Goal: Transaction & Acquisition: Purchase product/service

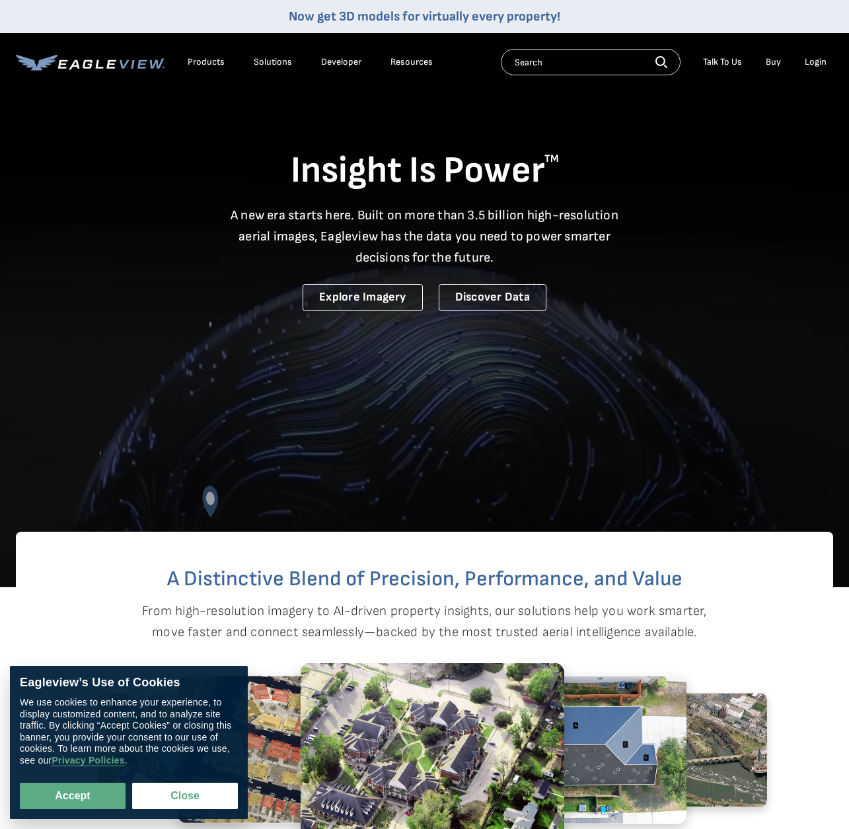
click at [813, 60] on div "Login" at bounding box center [816, 62] width 22 height 12
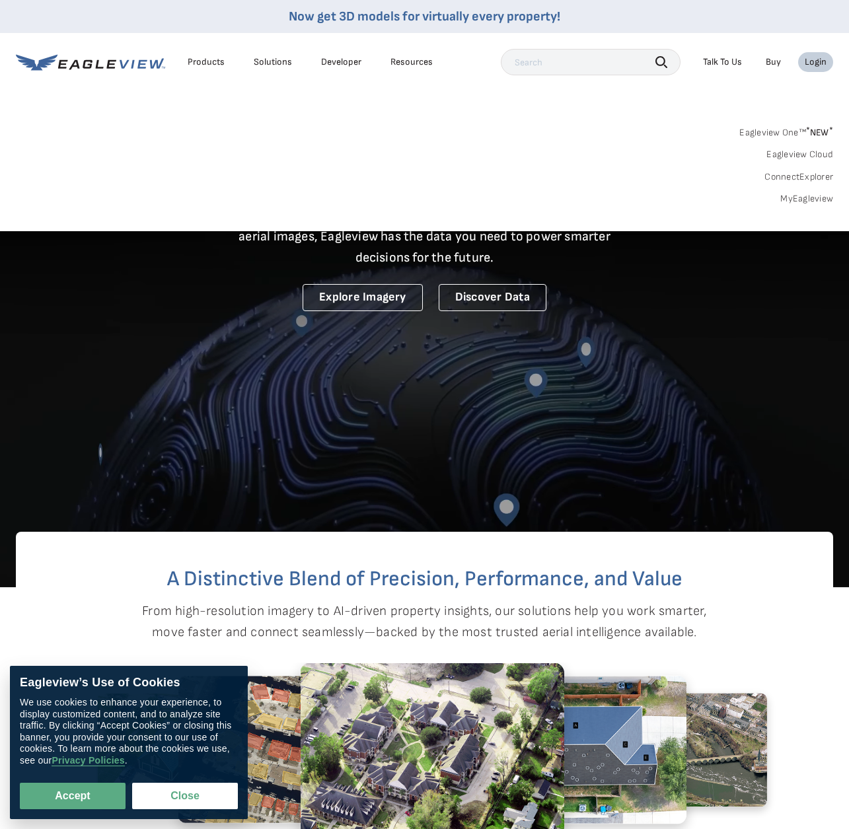
click at [802, 133] on link "Eagleview One™ * NEW *" at bounding box center [786, 130] width 94 height 15
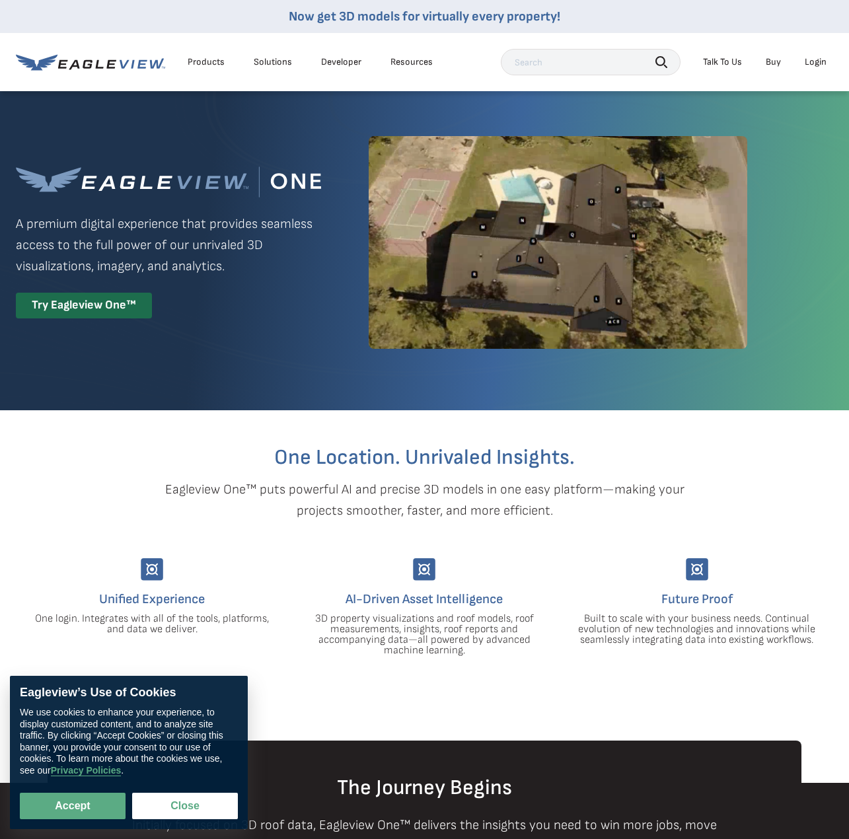
click at [813, 49] on div "Search Talk To Us Buy Login" at bounding box center [667, 62] width 332 height 26
click at [811, 61] on div "Login" at bounding box center [816, 62] width 22 height 12
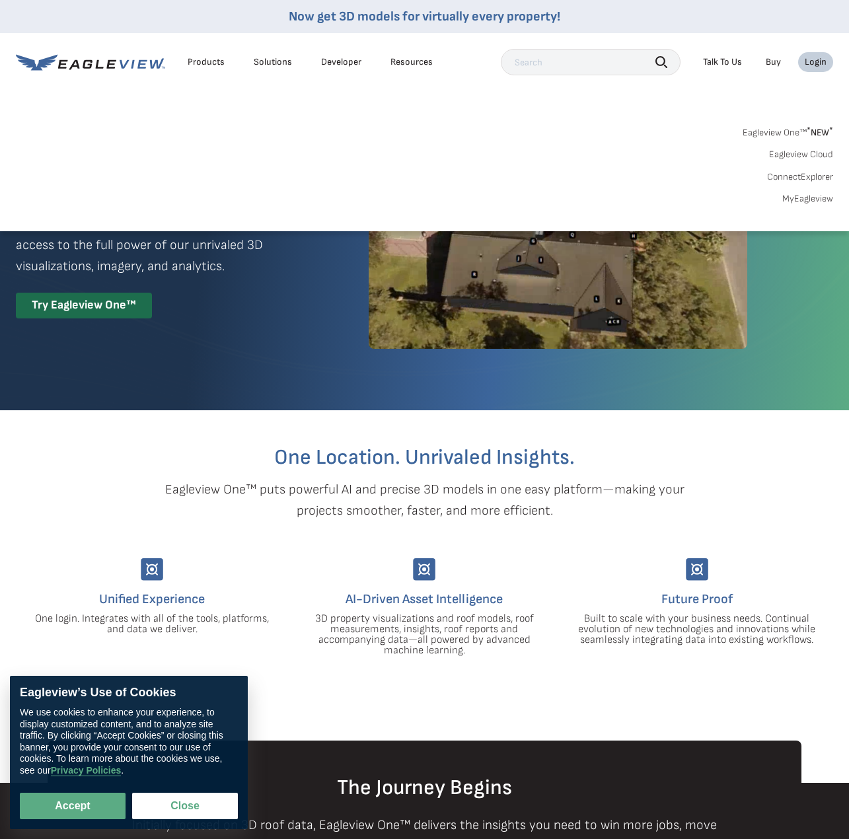
click at [814, 200] on link "MyEagleview" at bounding box center [807, 199] width 51 height 12
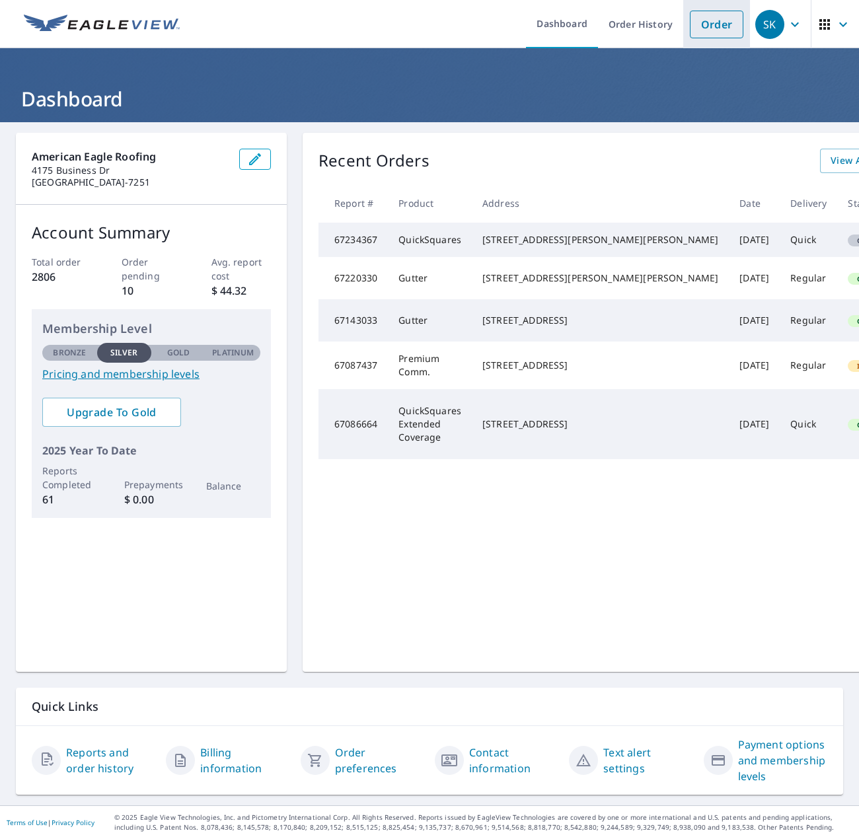
click at [705, 24] on link "Order" at bounding box center [717, 25] width 54 height 28
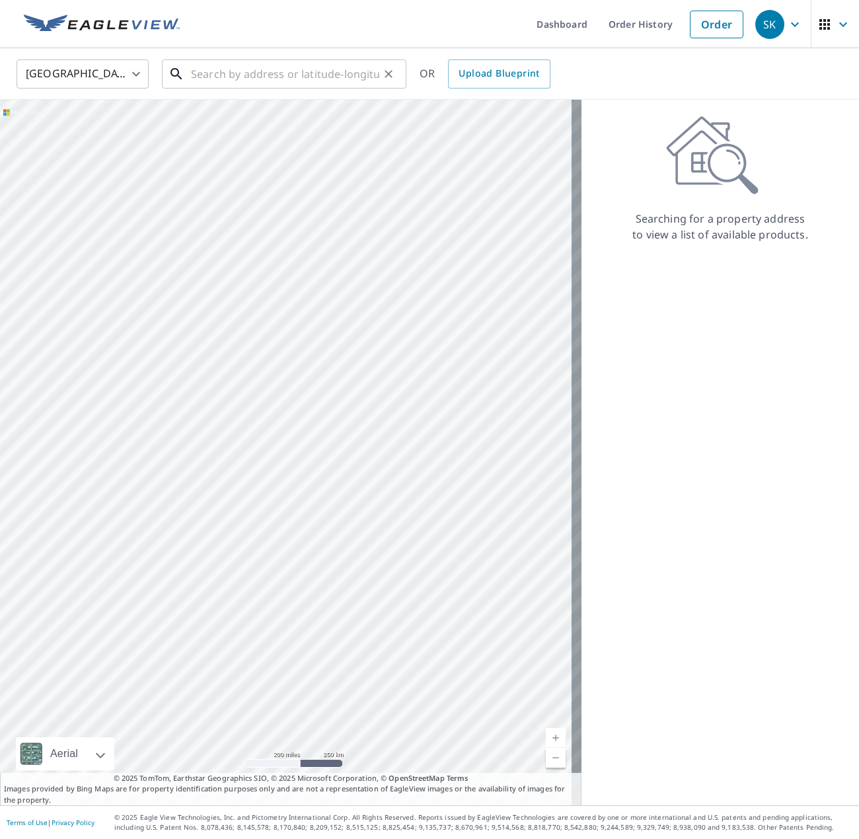
click at [285, 73] on input "text" at bounding box center [285, 74] width 188 height 37
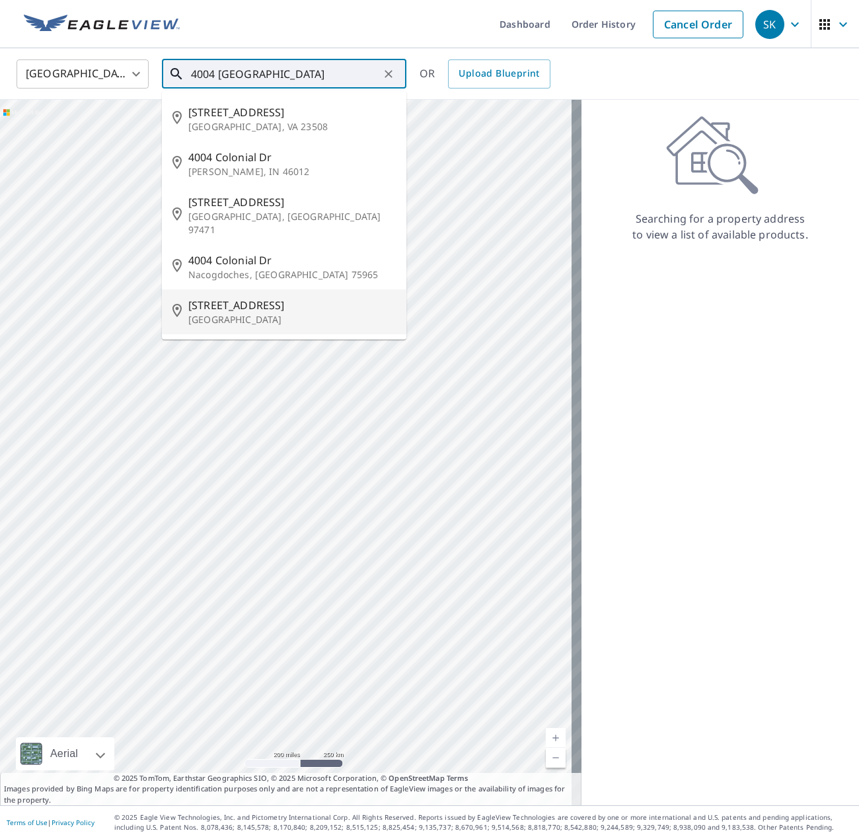
click at [289, 299] on span "[STREET_ADDRESS]" at bounding box center [291, 305] width 207 height 16
type input "[STREET_ADDRESS]"
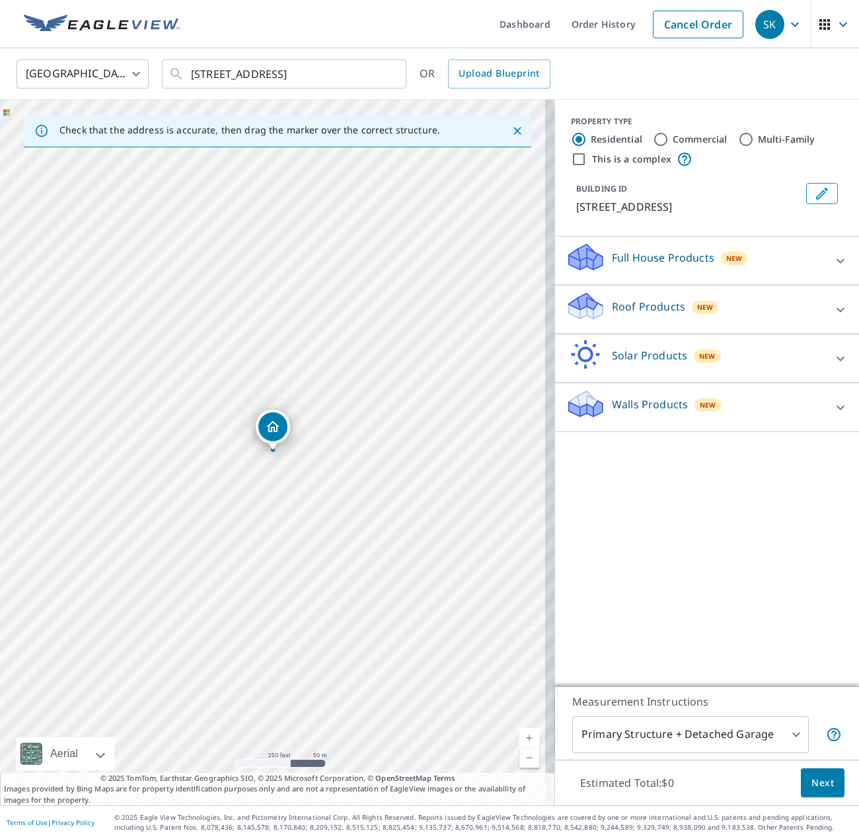
click at [669, 302] on p "Roof Products" at bounding box center [648, 307] width 73 height 16
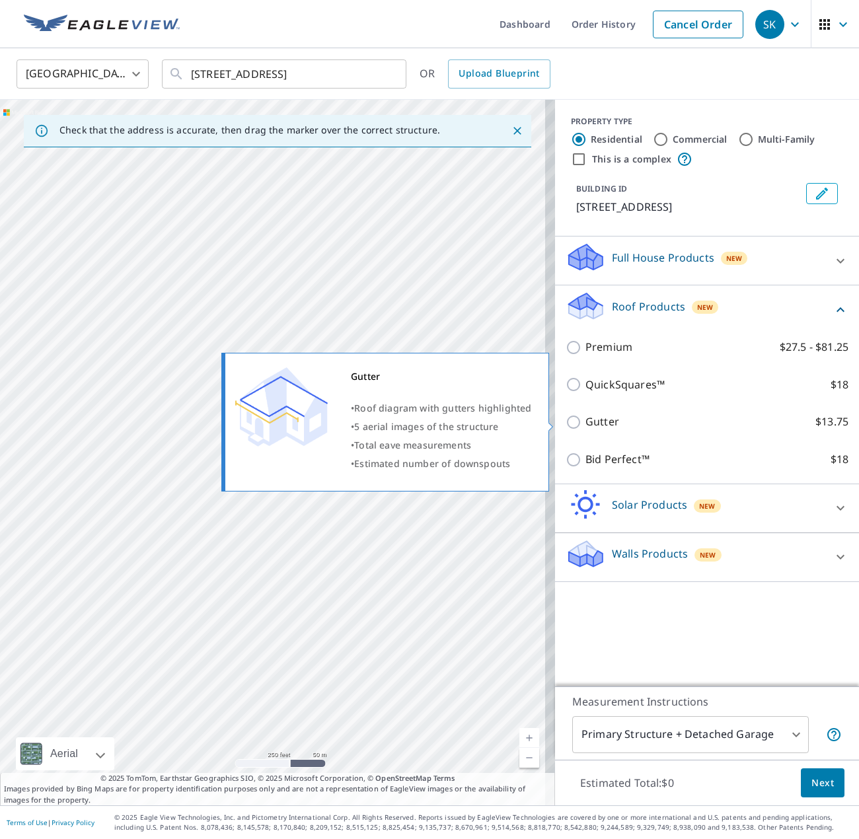
click at [566, 425] on input "Gutter $13.75" at bounding box center [576, 422] width 20 height 16
checkbox input "true"
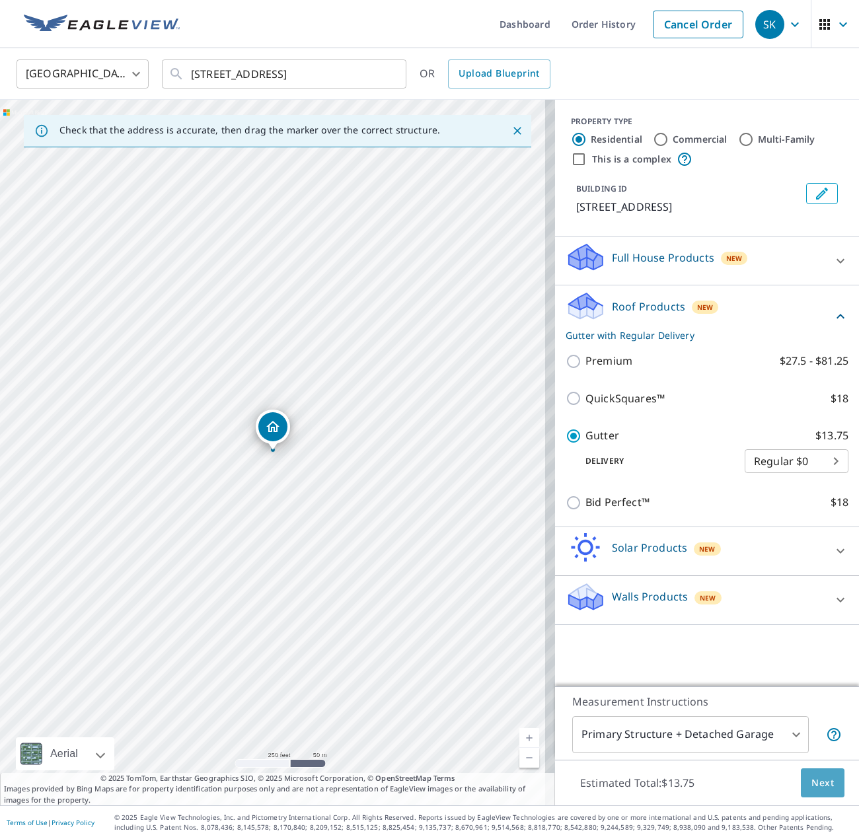
click at [801, 780] on button "Next" at bounding box center [823, 783] width 44 height 30
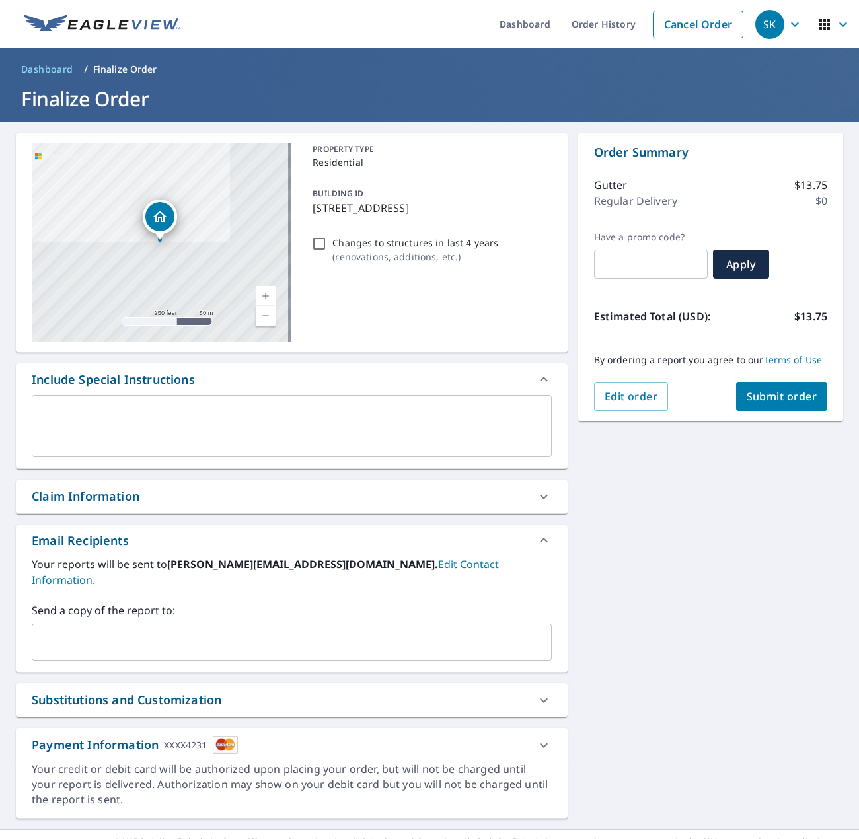
click at [761, 404] on span "Submit order" at bounding box center [782, 396] width 71 height 15
checkbox input "true"
